Goal: Task Accomplishment & Management: Use online tool/utility

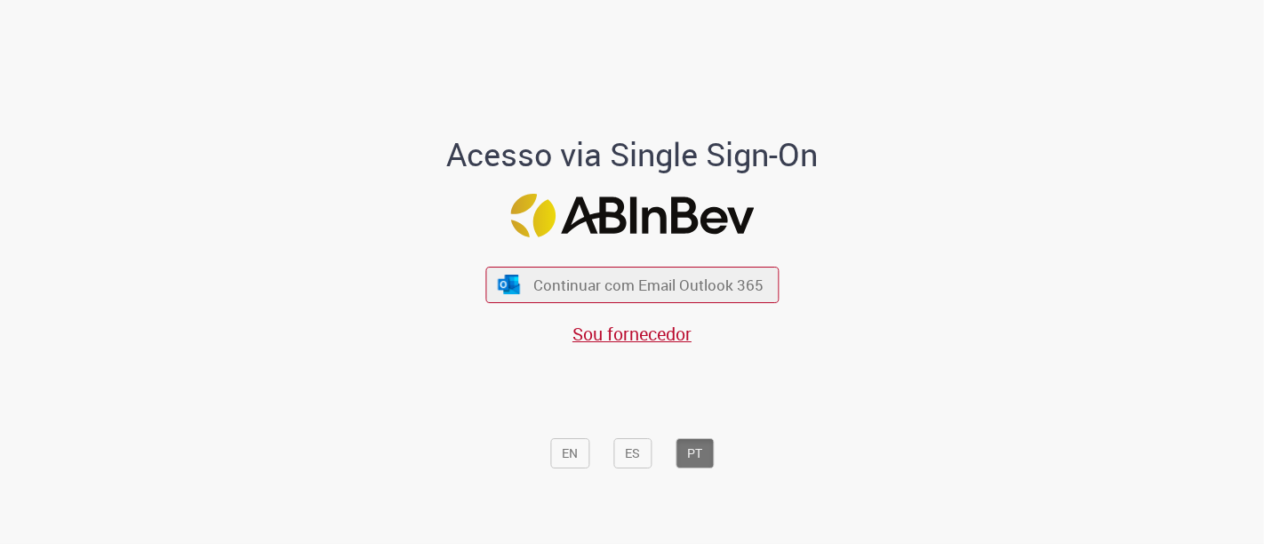
click at [569, 307] on div "Continuar com Email Outlook 365 Sou fornecedor" at bounding box center [631, 297] width 293 height 99
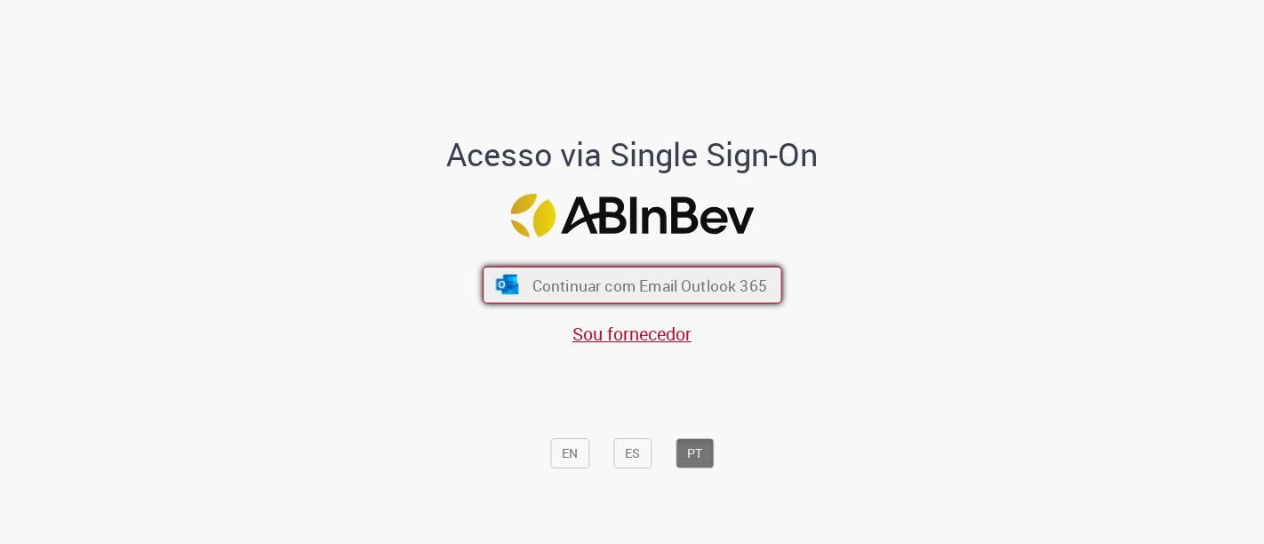
click at [538, 276] on span "Continuar com Email Outlook 365" at bounding box center [649, 285] width 235 height 20
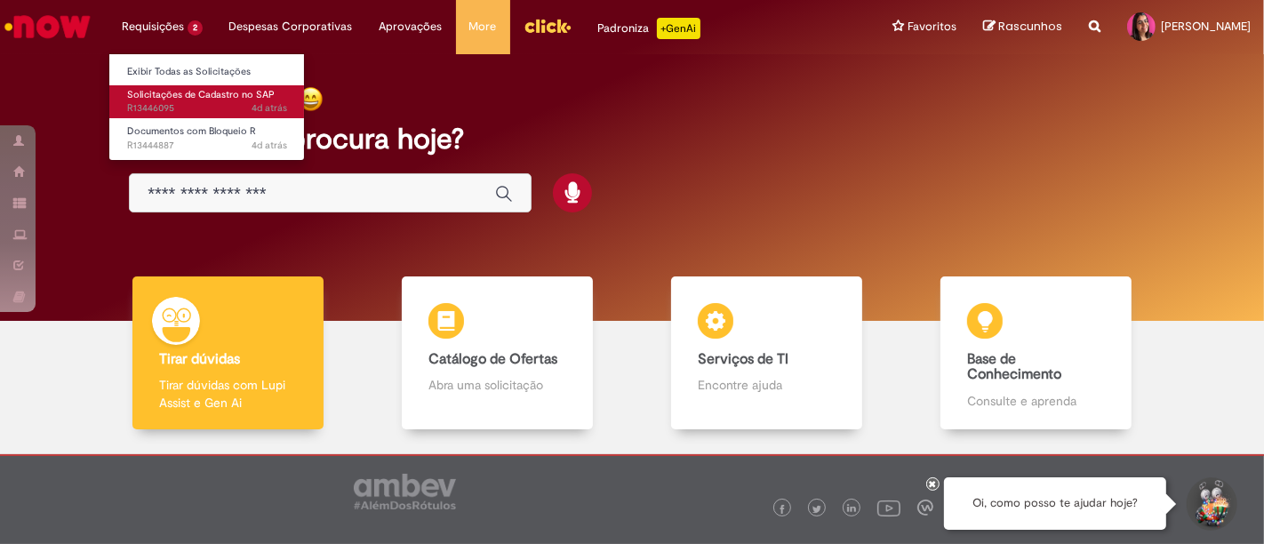
click at [190, 102] on span "4d atrás 4 dias atrás R13446095" at bounding box center [207, 108] width 160 height 14
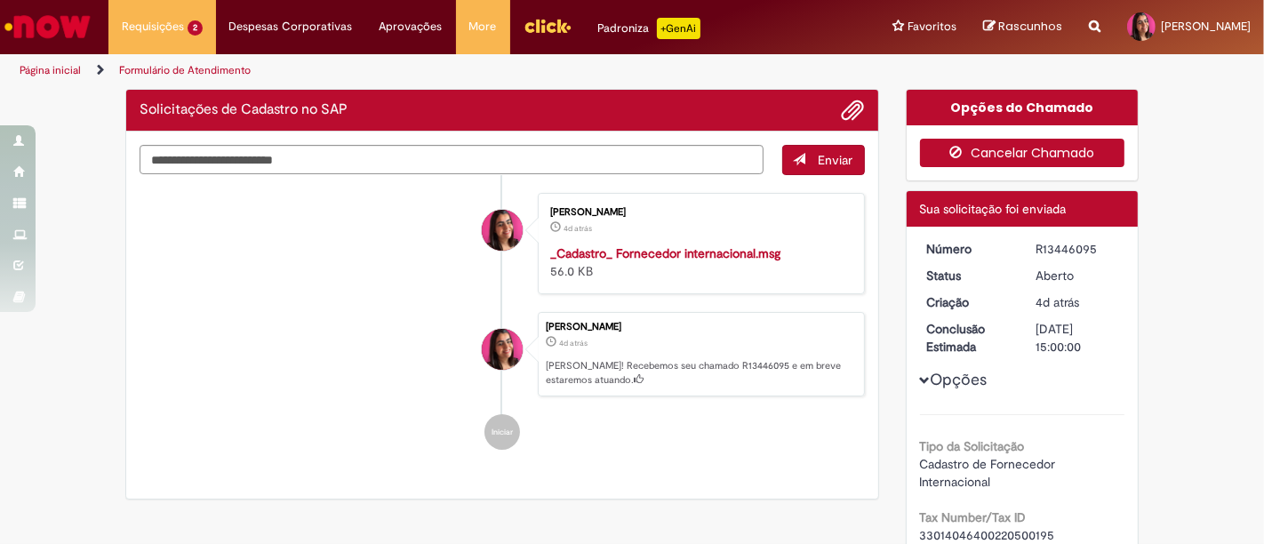
click at [960, 151] on icon "button" at bounding box center [959, 152] width 21 height 12
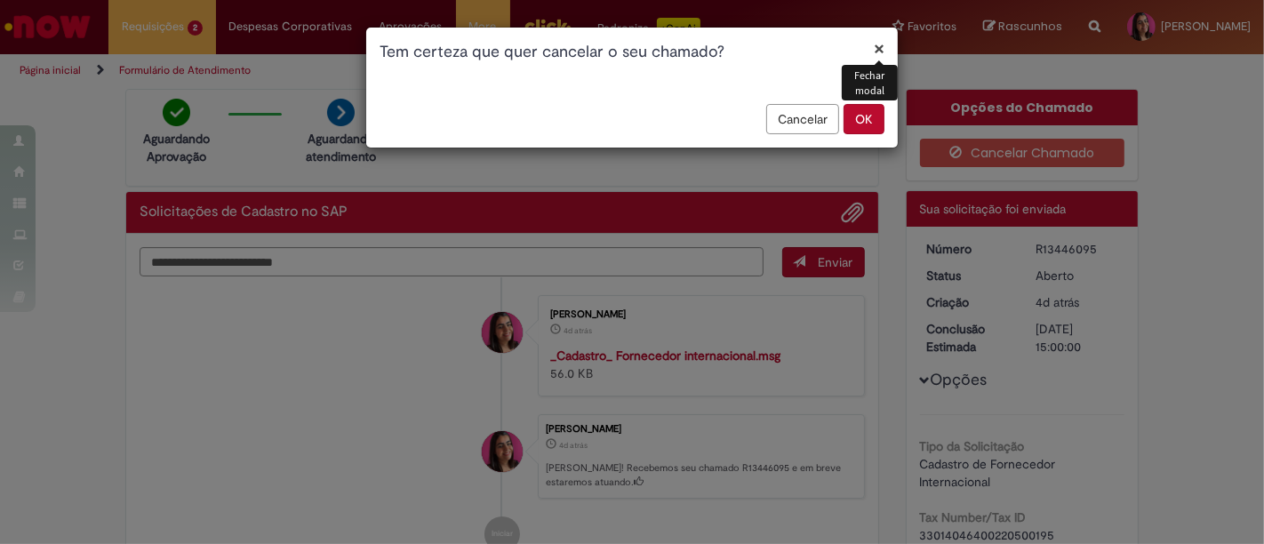
click at [853, 113] on button "OK" at bounding box center [864, 119] width 41 height 30
